Goal: Task Accomplishment & Management: Use online tool/utility

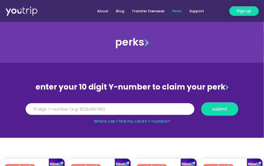
click at [39, 105] on input "Y Number" at bounding box center [110, 109] width 169 height 12
click at [51, 111] on input "Y Number" at bounding box center [110, 109] width 169 height 12
click at [42, 109] on input "Y Number" at bounding box center [110, 109] width 169 height 12
